Goal: Task Accomplishment & Management: Manage account settings

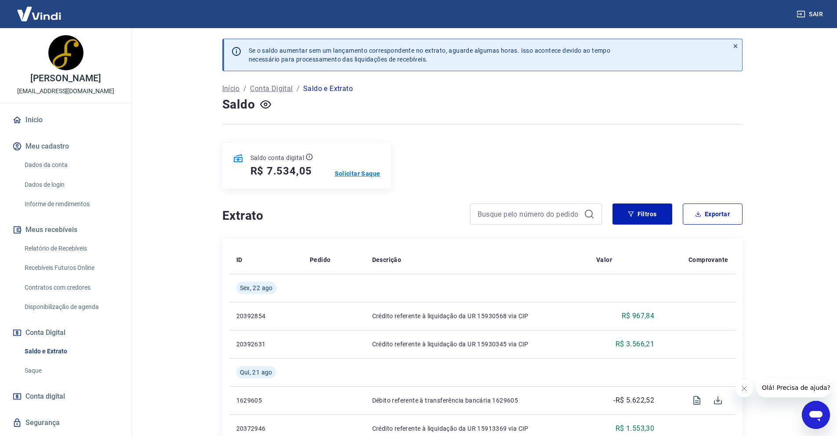
click at [351, 173] on p "Solicitar Saque" at bounding box center [358, 173] width 46 height 9
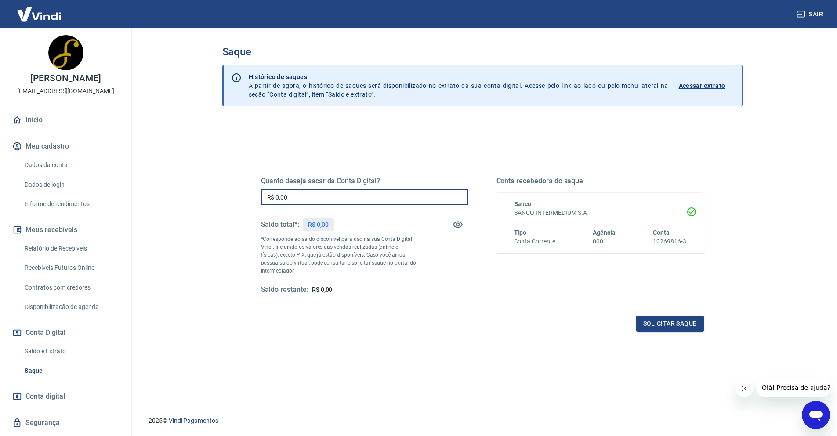
click at [303, 196] on input "R$ 0,00" at bounding box center [364, 197] width 207 height 16
type input "R$ 4.534,05"
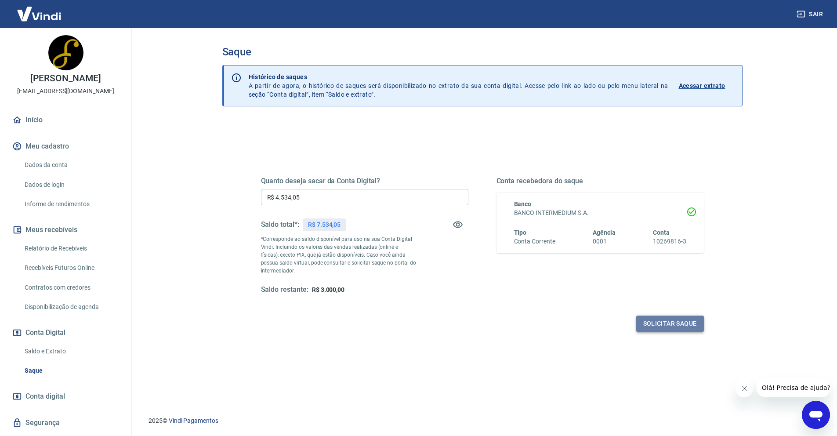
click at [657, 326] on button "Solicitar saque" at bounding box center [670, 323] width 68 height 16
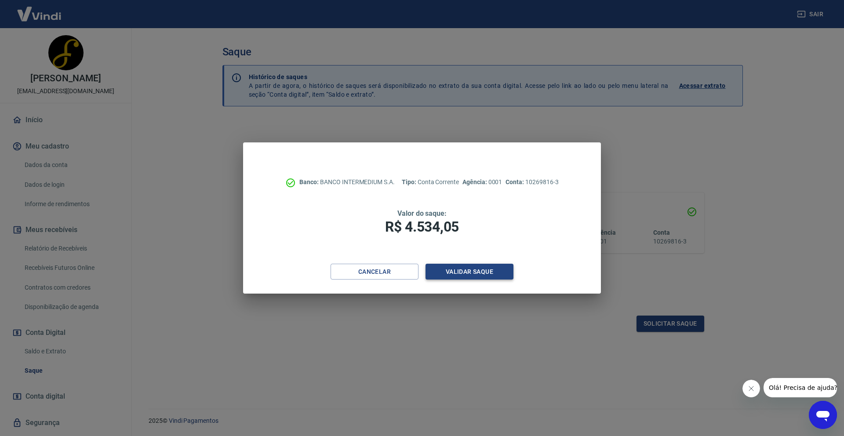
click at [458, 268] on button "Validar saque" at bounding box center [469, 272] width 88 height 16
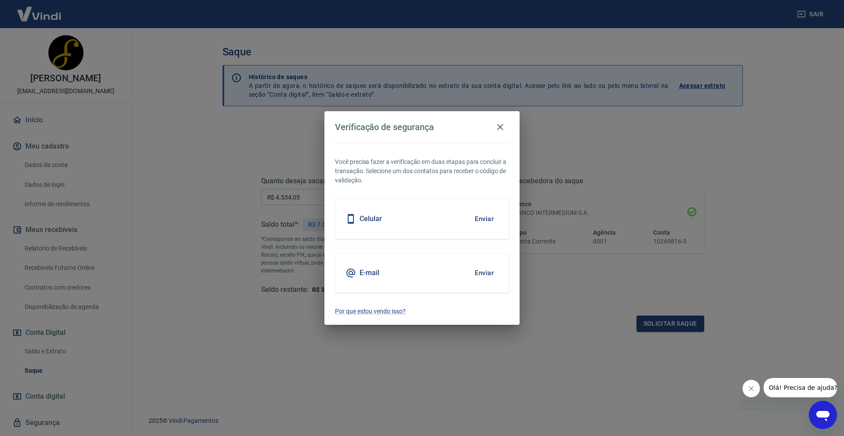
click at [491, 218] on button "Enviar" at bounding box center [484, 219] width 29 height 18
click at [478, 228] on button "Enviar" at bounding box center [484, 219] width 29 height 18
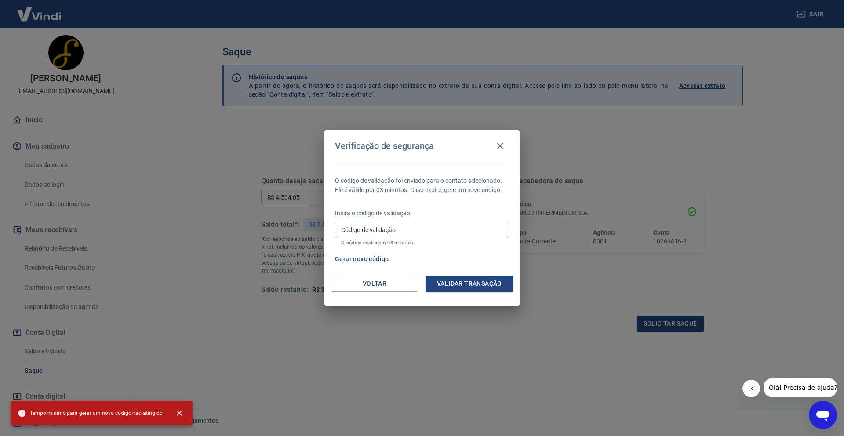
click at [401, 229] on input "Código de validação" at bounding box center [422, 229] width 174 height 16
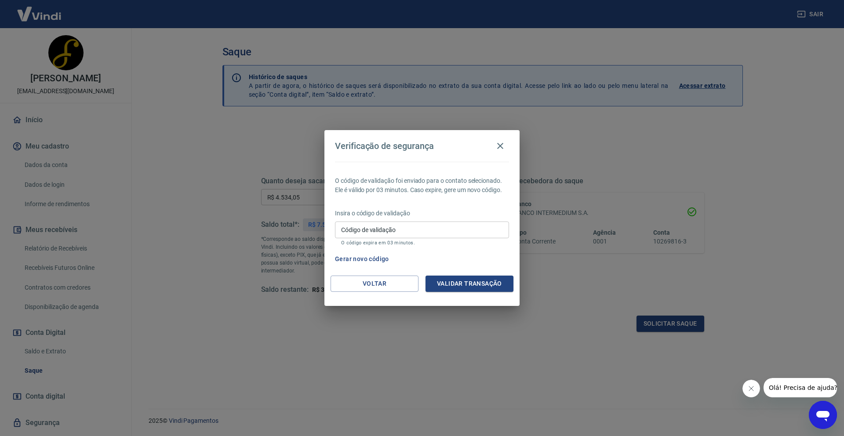
click at [453, 245] on p "O código expira em 03 minutos." at bounding box center [422, 243] width 162 height 6
click at [396, 236] on input "Código de validação" at bounding box center [422, 229] width 174 height 16
type input "768270"
click at [495, 287] on button "Validar transação" at bounding box center [469, 283] width 88 height 16
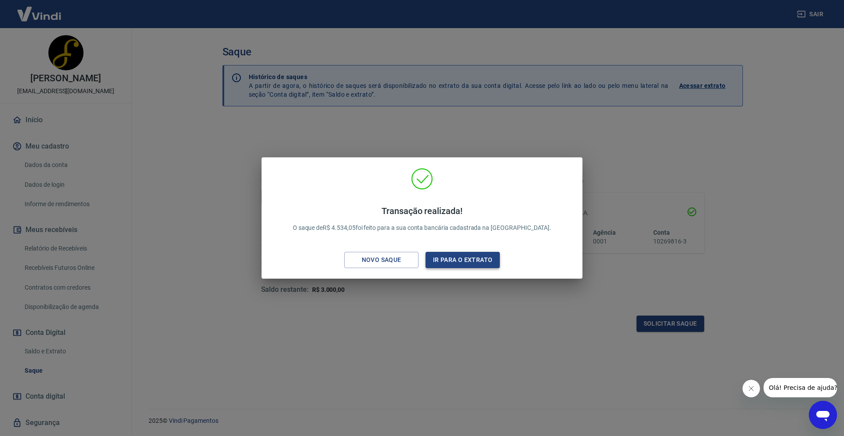
click at [483, 262] on button "Ir para o extrato" at bounding box center [462, 260] width 74 height 16
